Goal: Information Seeking & Learning: Learn about a topic

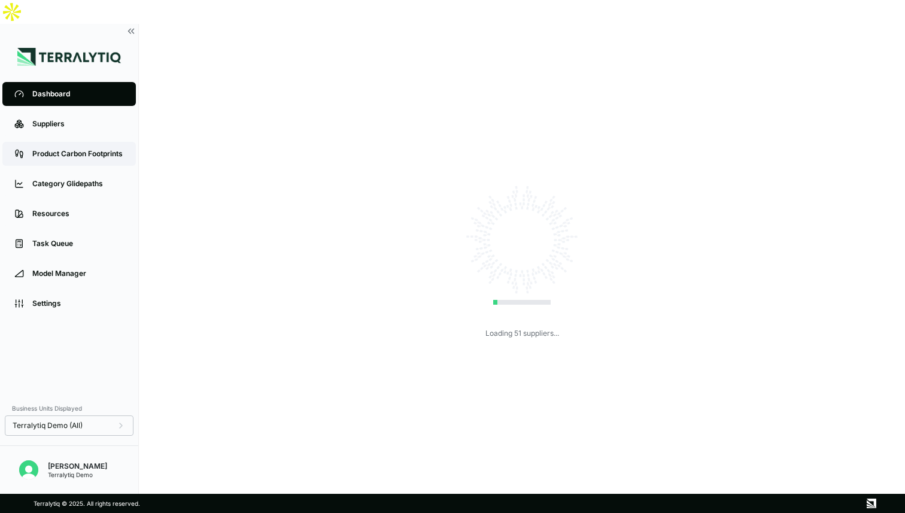
click at [66, 142] on link "Product Carbon Footprints" at bounding box center [68, 154] width 133 height 24
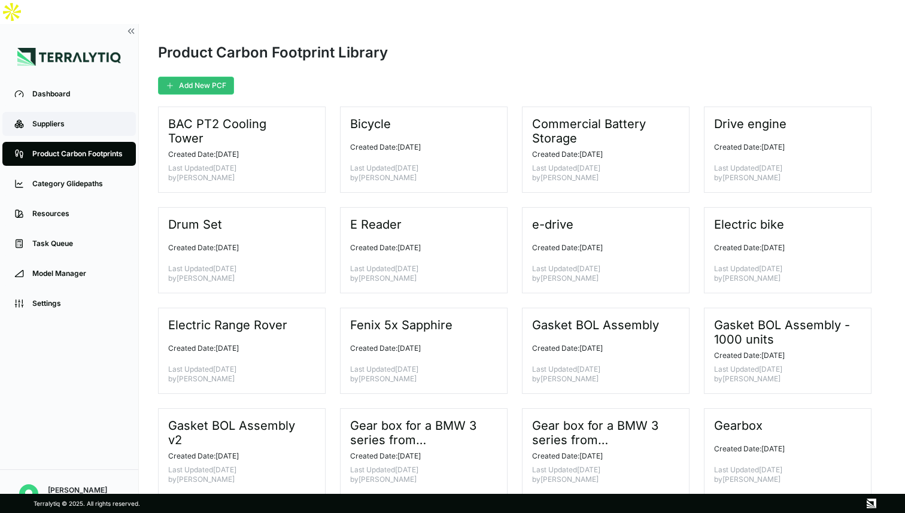
click at [53, 119] on div "Suppliers" at bounding box center [78, 124] width 92 height 10
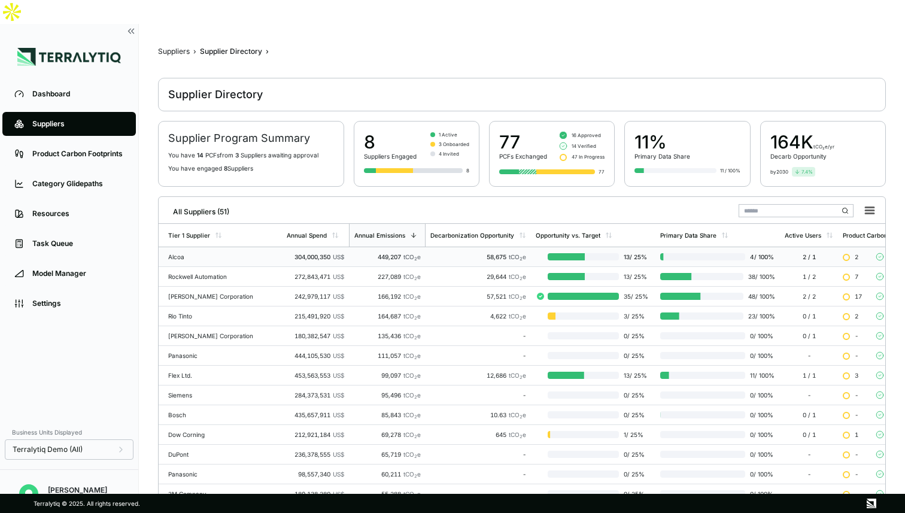
click at [303, 247] on td "304,000,350 US$" at bounding box center [315, 257] width 67 height 20
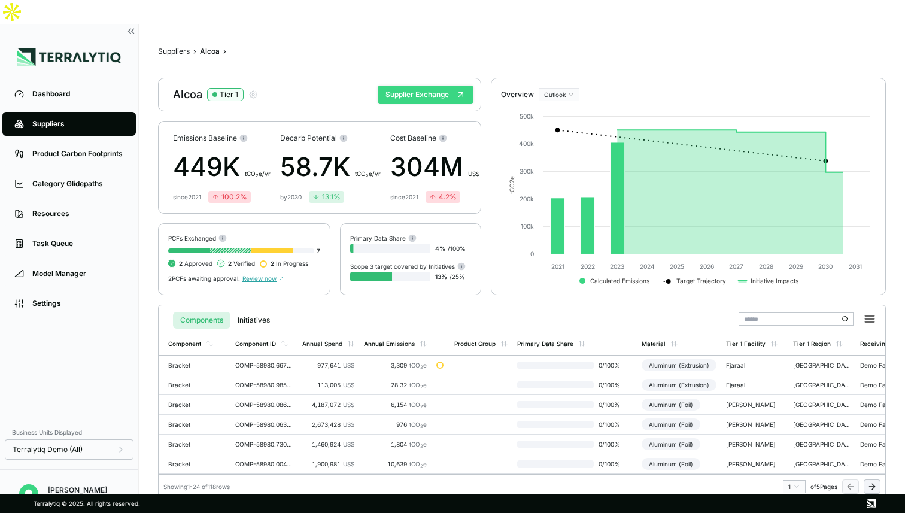
click at [440, 86] on button "Supplier Exchange" at bounding box center [425, 95] width 96 height 18
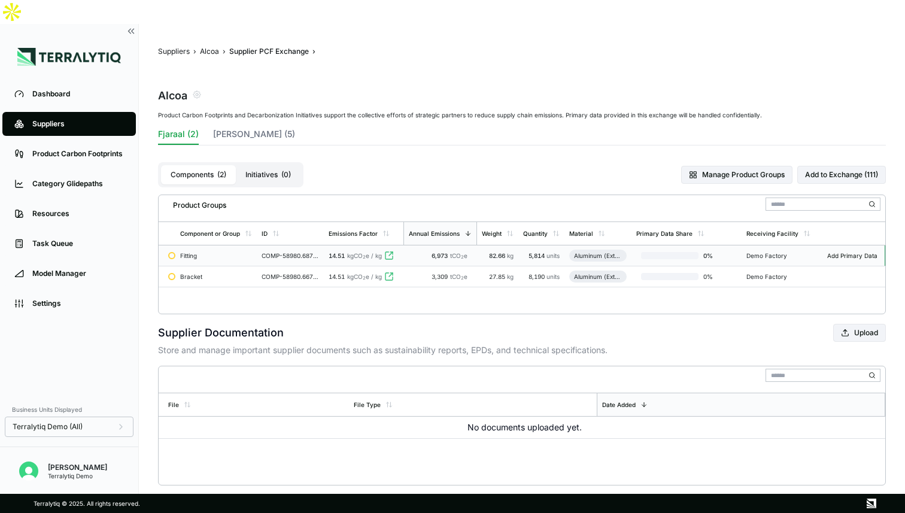
click at [342, 252] on span "14.51" at bounding box center [336, 255] width 16 height 7
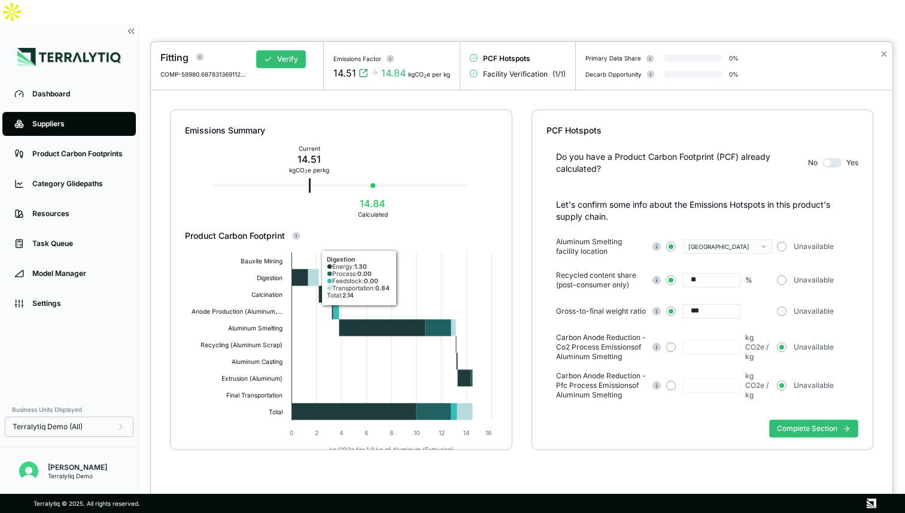
scroll to position [36, 0]
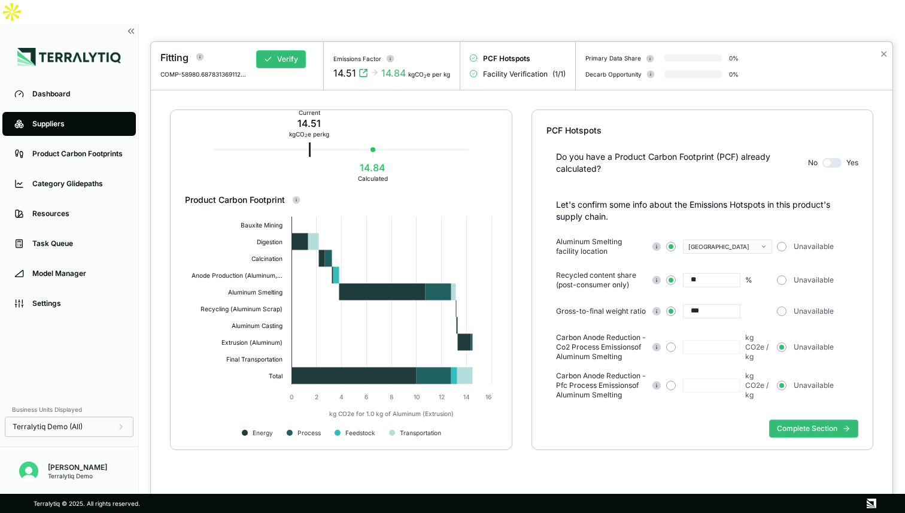
click at [125, 490] on span "Terralytiq © 2025. All rights reserved." at bounding box center [87, 503] width 106 height 26
